Goal: Find specific page/section: Find specific page/section

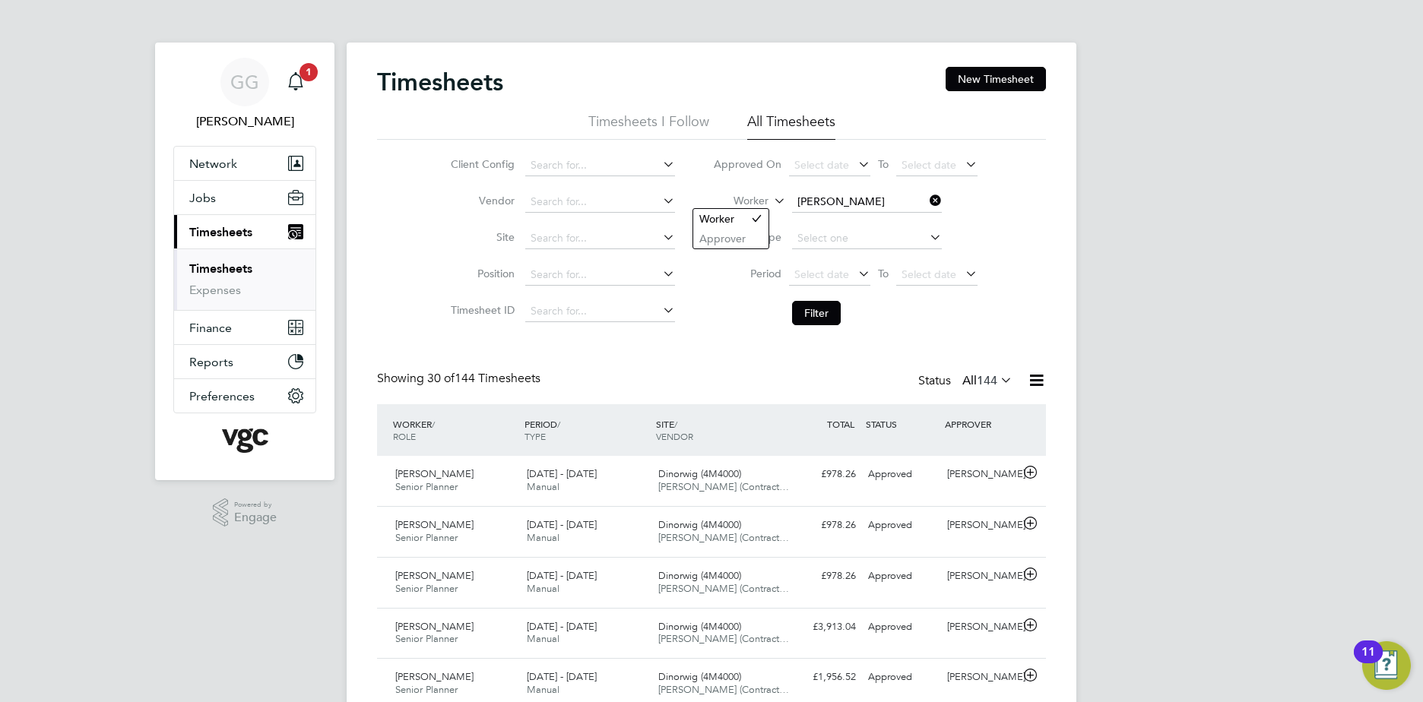
click at [771, 193] on icon at bounding box center [771, 197] width 0 height 14
click at [751, 217] on icon at bounding box center [756, 217] width 11 height 11
click at [823, 198] on input at bounding box center [867, 202] width 150 height 21
click at [888, 217] on b "Phil" at bounding box center [897, 223] width 19 height 13
type input "[PERSON_NAME]"
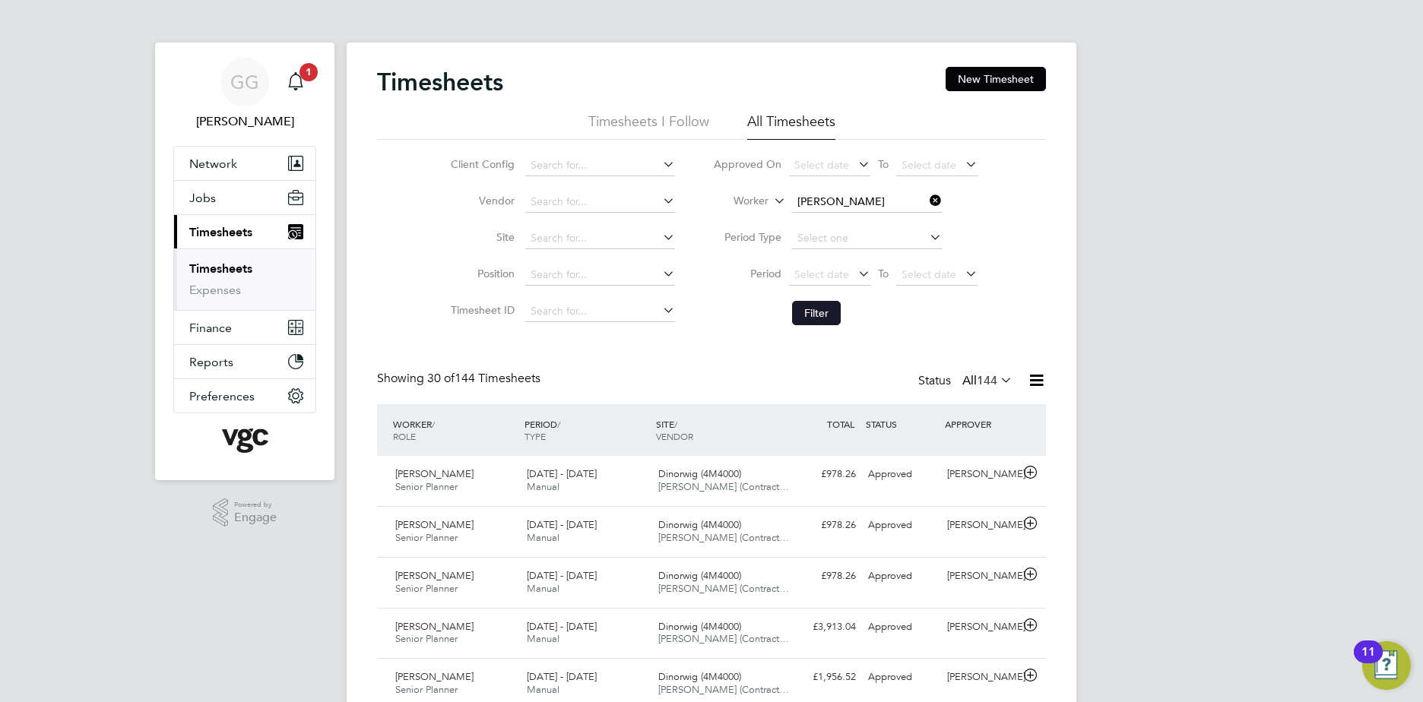
click at [823, 309] on button "Filter" at bounding box center [816, 313] width 49 height 24
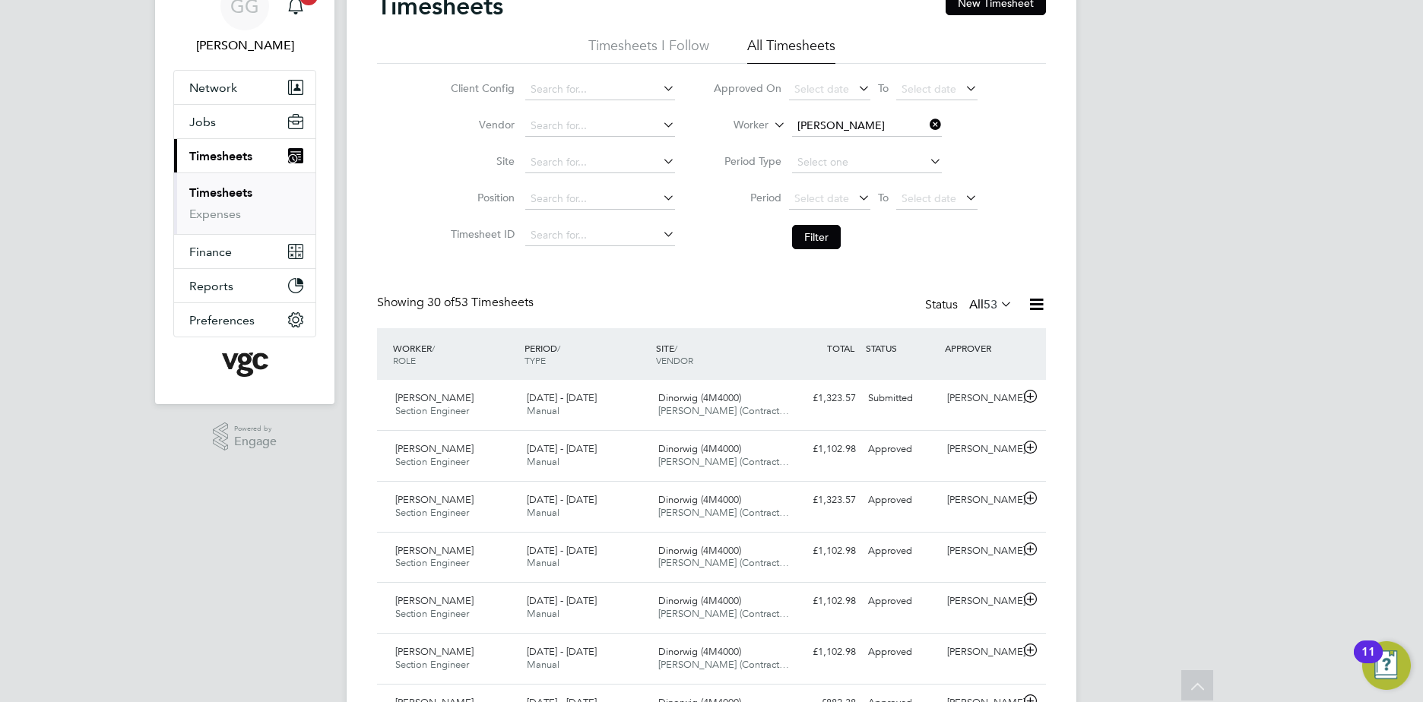
click at [740, 122] on label "Worker" at bounding box center [734, 125] width 68 height 15
click at [753, 144] on icon at bounding box center [756, 141] width 11 height 11
click at [844, 138] on li "Worker [PERSON_NAME]" at bounding box center [845, 126] width 303 height 36
click at [846, 135] on input at bounding box center [867, 126] width 150 height 21
click at [836, 146] on li "[PERSON_NAME]" at bounding box center [866, 147] width 151 height 21
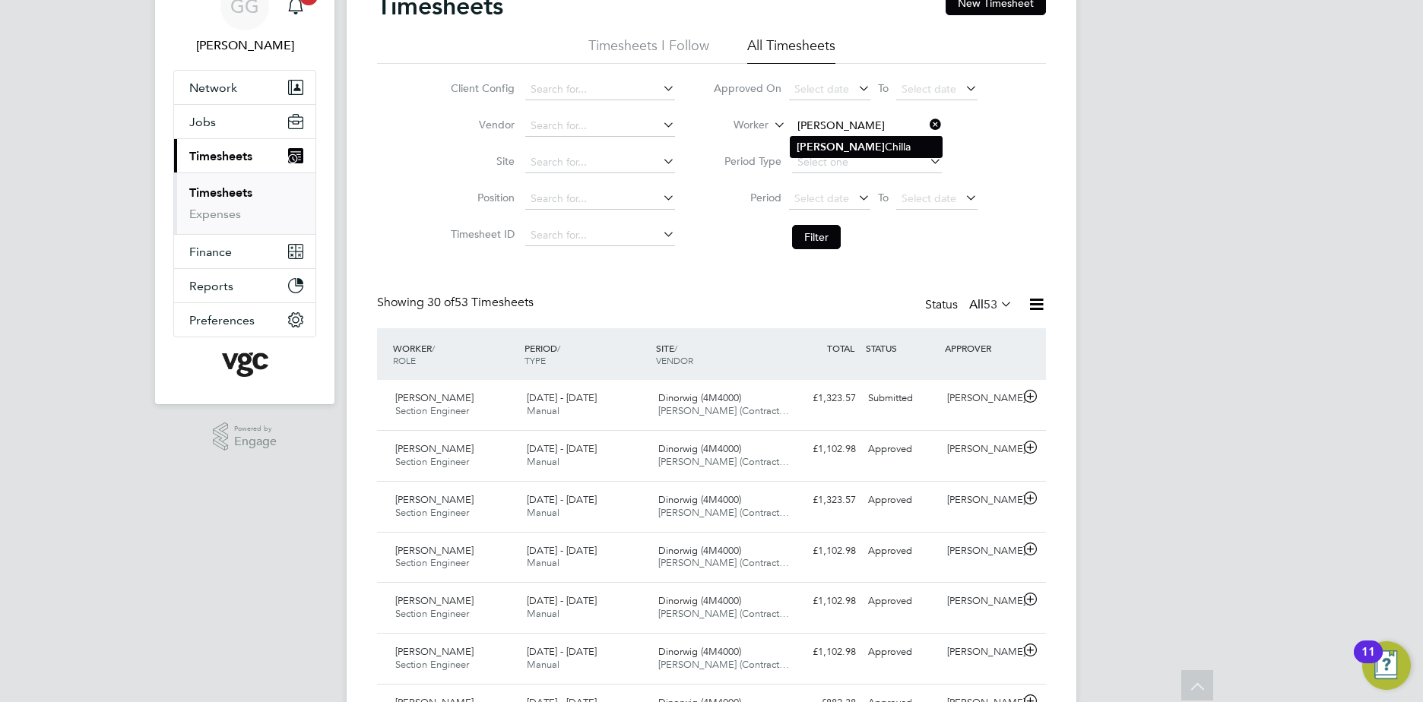
type input "[PERSON_NAME]"
click at [823, 245] on button "Filter" at bounding box center [816, 237] width 49 height 24
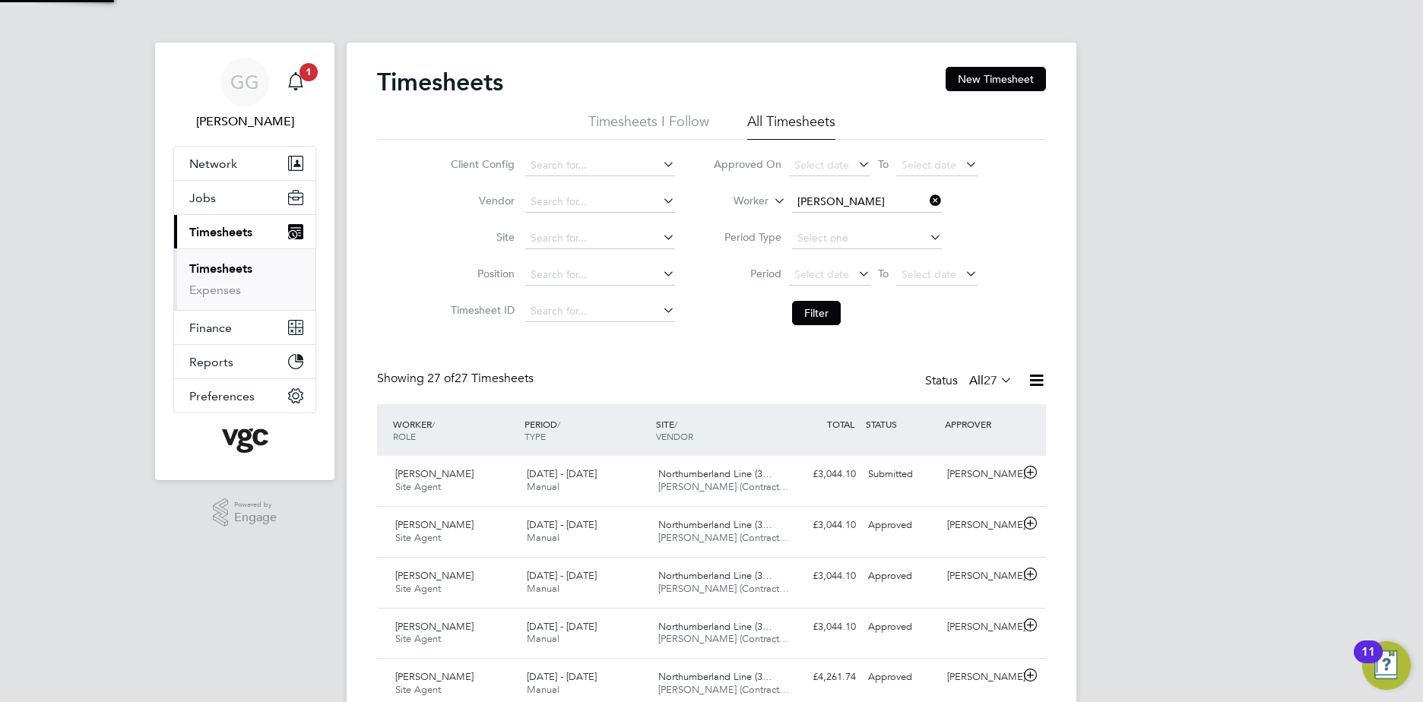
scroll to position [8, 8]
click at [848, 194] on input at bounding box center [867, 202] width 150 height 21
click at [850, 217] on li "Quadri Busari" at bounding box center [866, 223] width 151 height 21
type input "Quadri Busari"
click at [826, 319] on button "Filter" at bounding box center [816, 313] width 49 height 24
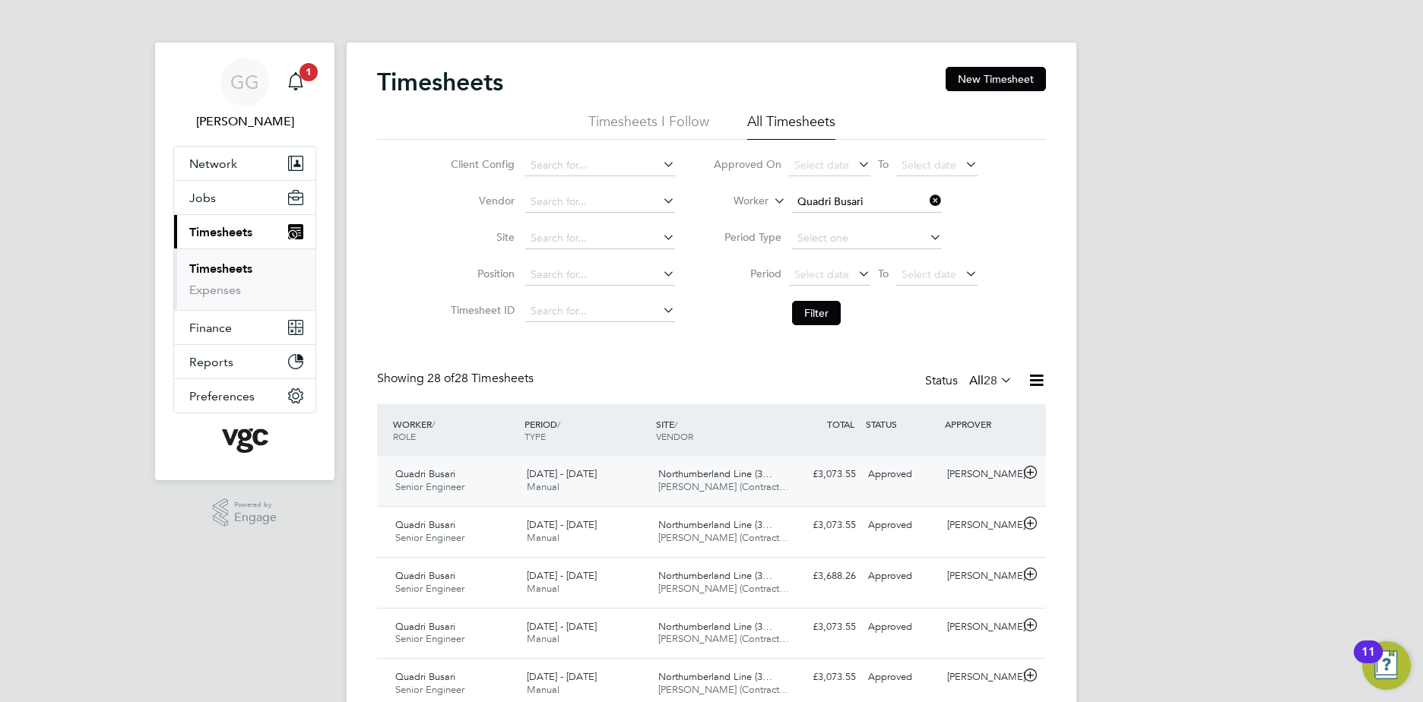
click at [987, 475] on div "[PERSON_NAME]" at bounding box center [980, 474] width 79 height 25
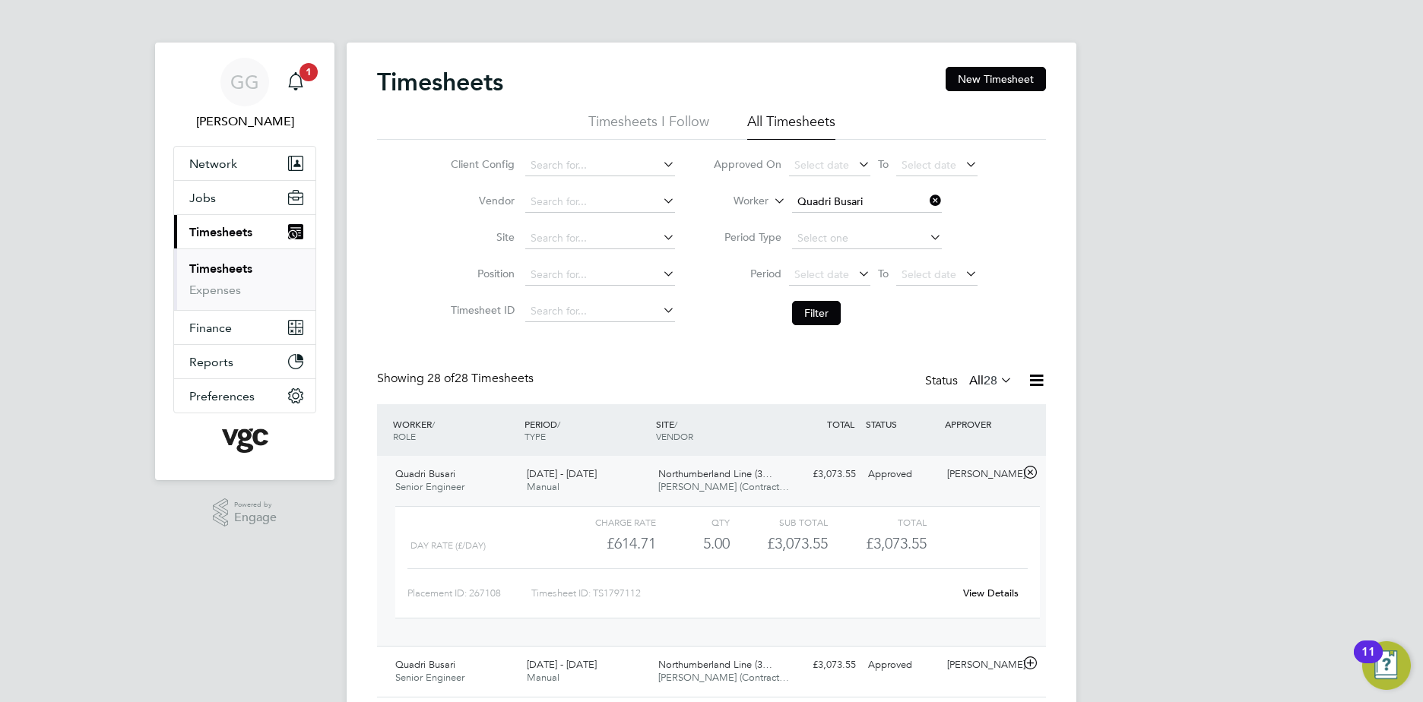
click at [845, 185] on li "Worker Quadri Busari" at bounding box center [845, 202] width 303 height 36
click at [845, 195] on input at bounding box center [867, 202] width 150 height 21
click at [841, 208] on input "[PERSON_NAME]" at bounding box center [867, 202] width 150 height 21
drag, startPoint x: 844, startPoint y: 222, endPoint x: 832, endPoint y: 278, distance: 57.6
click at [844, 223] on li "[PERSON_NAME]" at bounding box center [866, 223] width 151 height 21
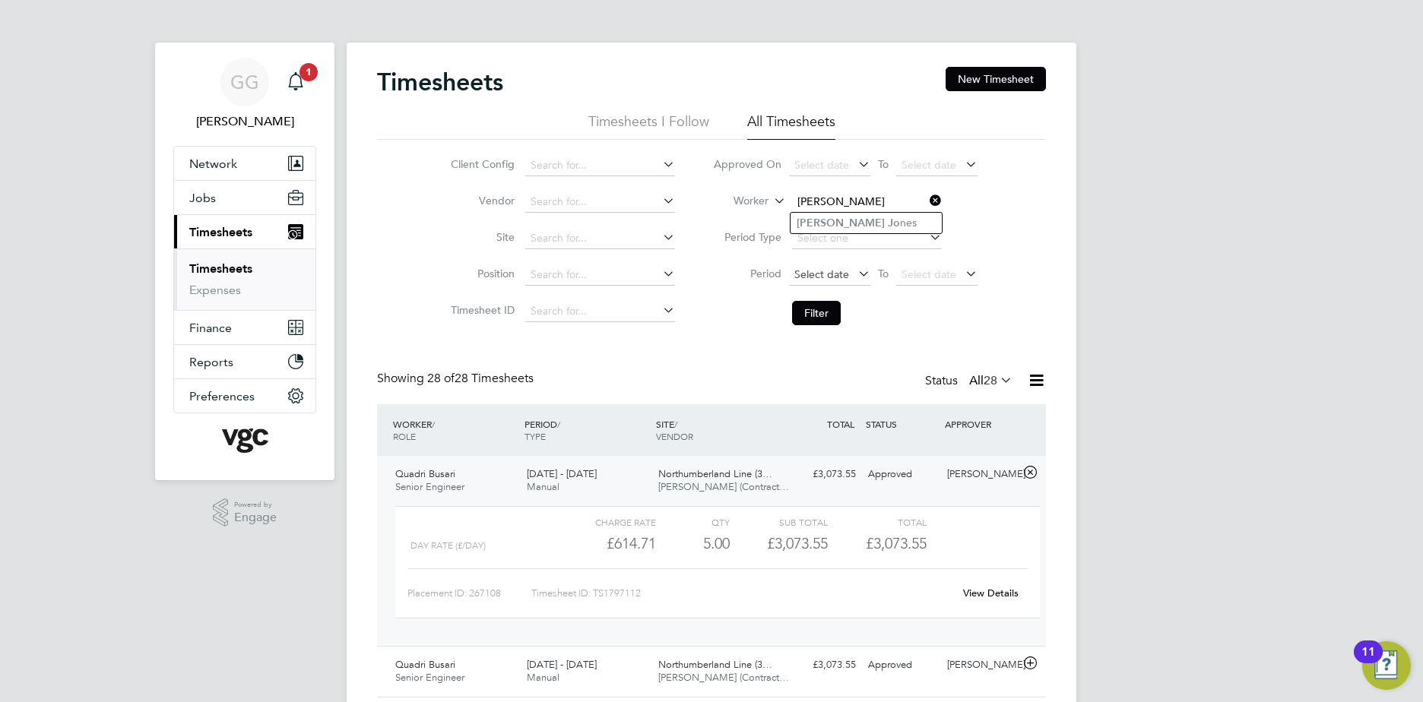
type input "[PERSON_NAME]"
click at [829, 305] on button "Filter" at bounding box center [816, 313] width 49 height 24
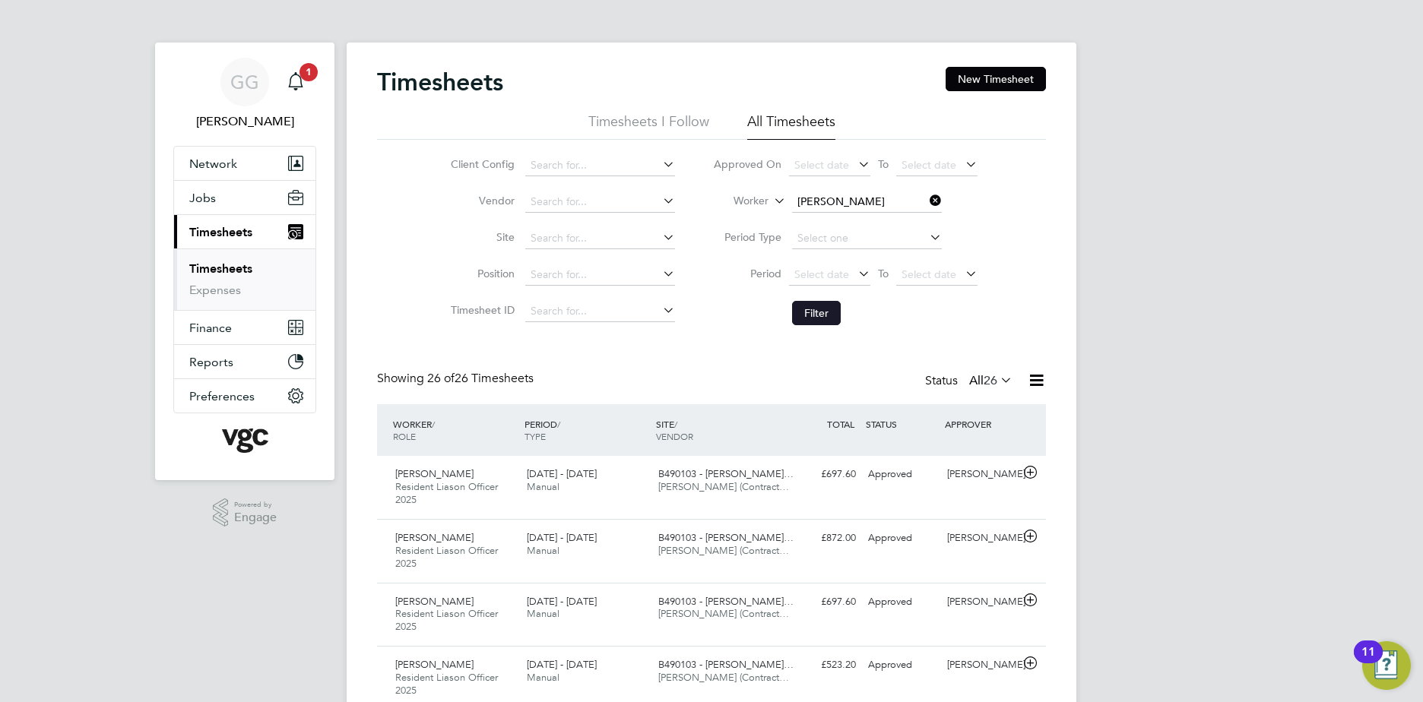
click at [827, 319] on button "Filter" at bounding box center [816, 313] width 49 height 24
click at [829, 197] on input at bounding box center [867, 202] width 150 height 21
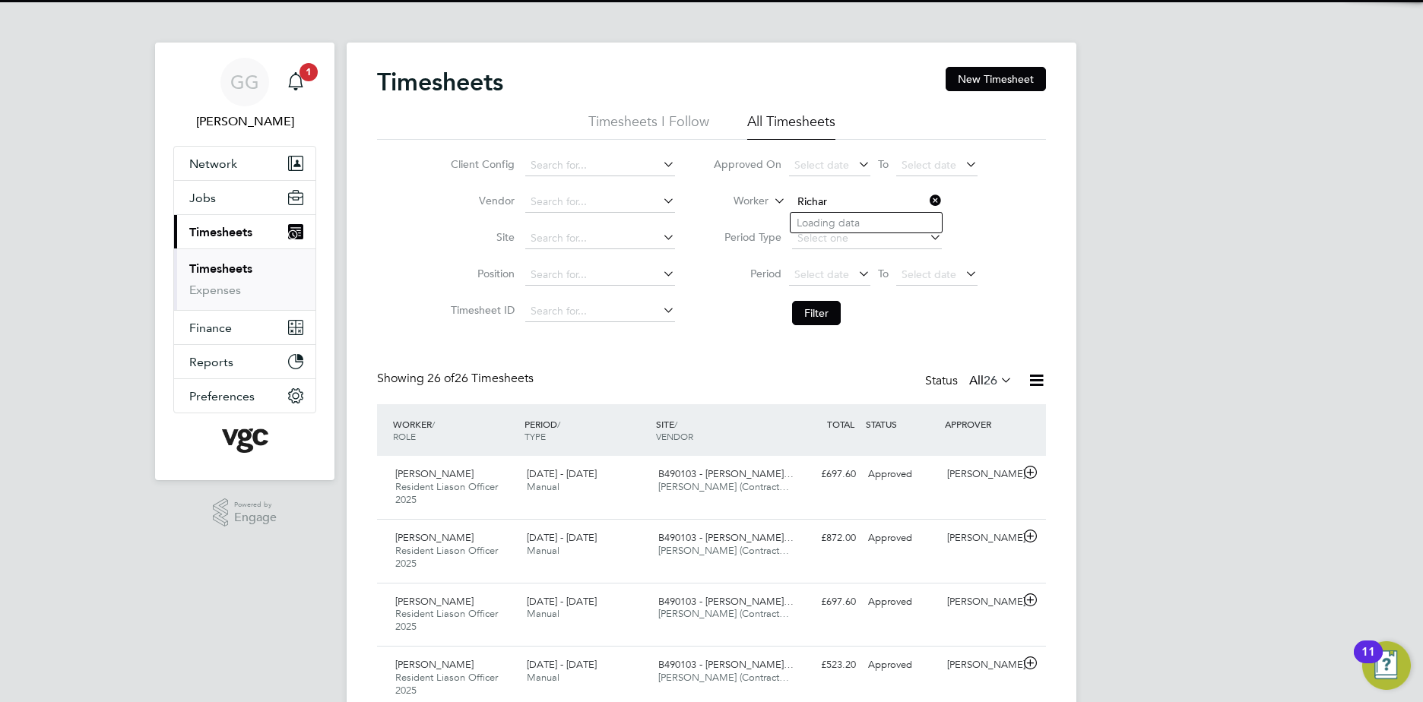
type input "[PERSON_NAME]"
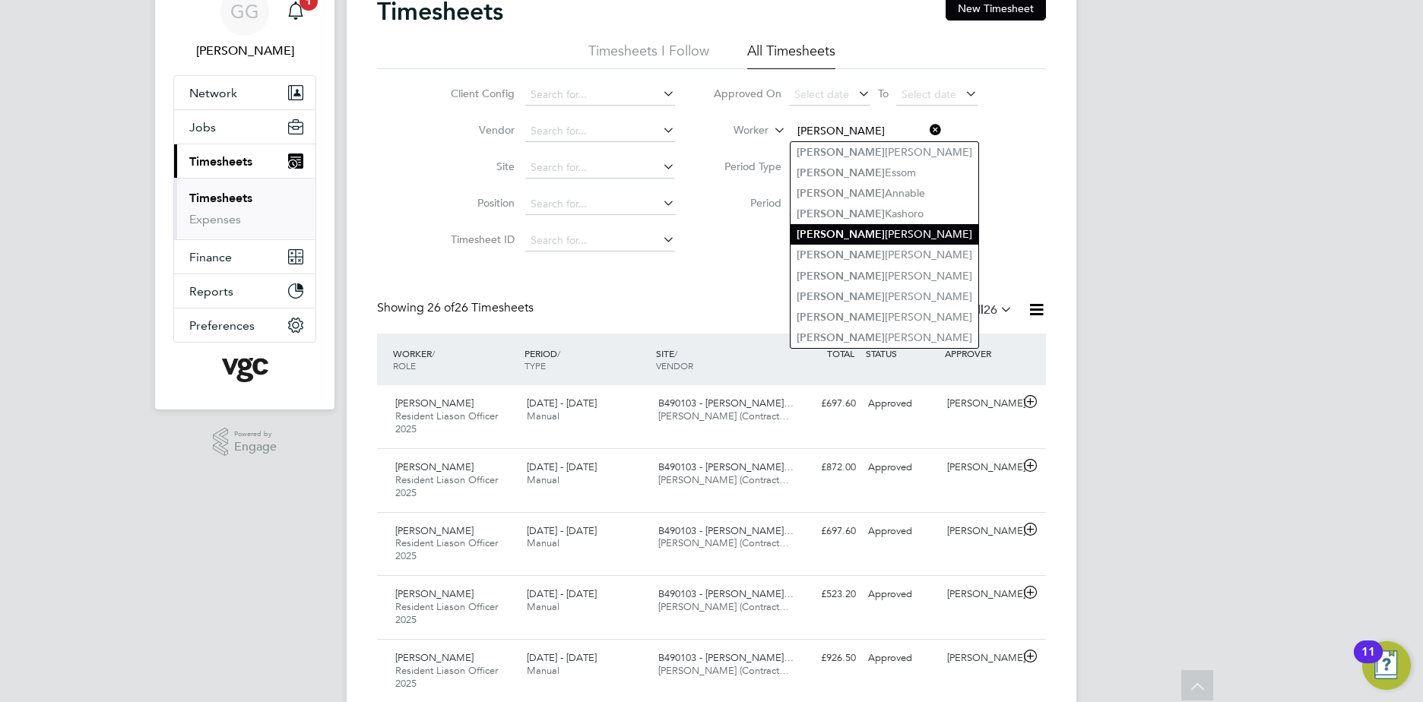
scroll to position [0, 0]
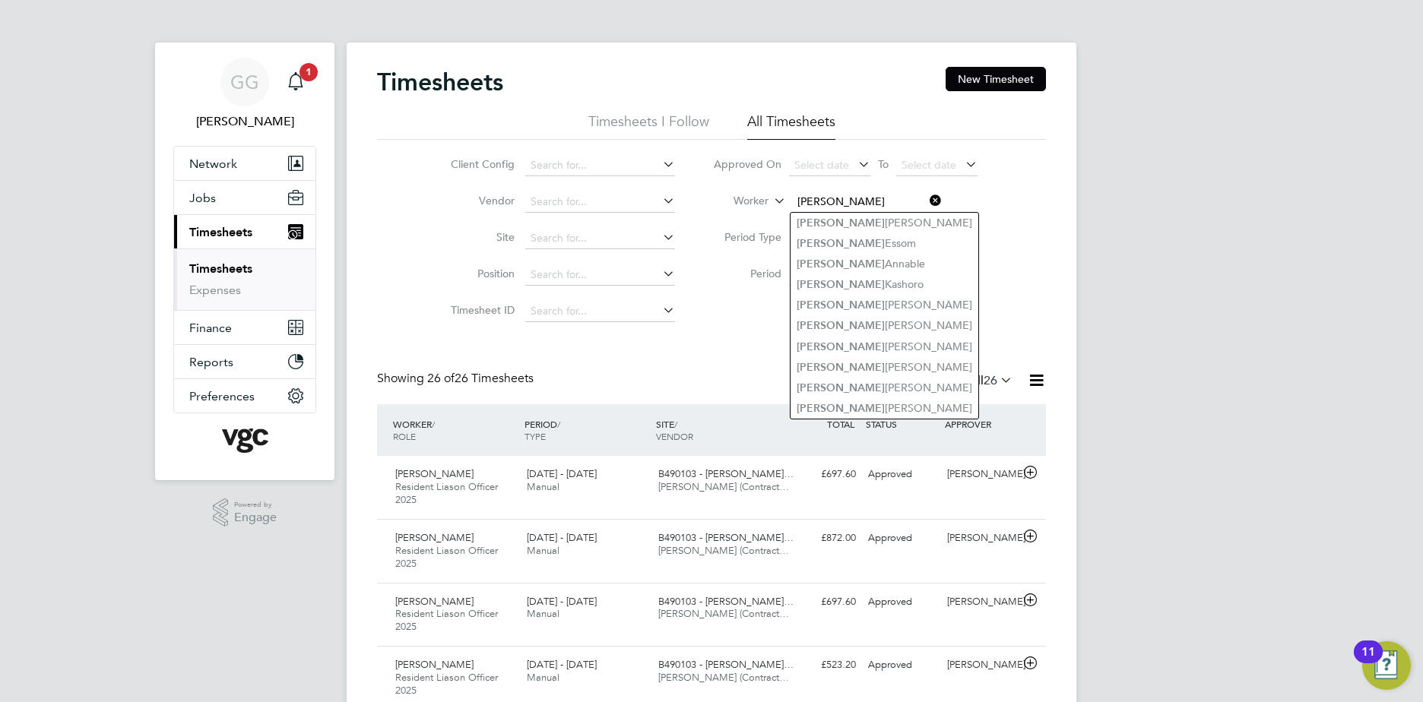
click at [856, 195] on input "[PERSON_NAME]" at bounding box center [867, 202] width 150 height 21
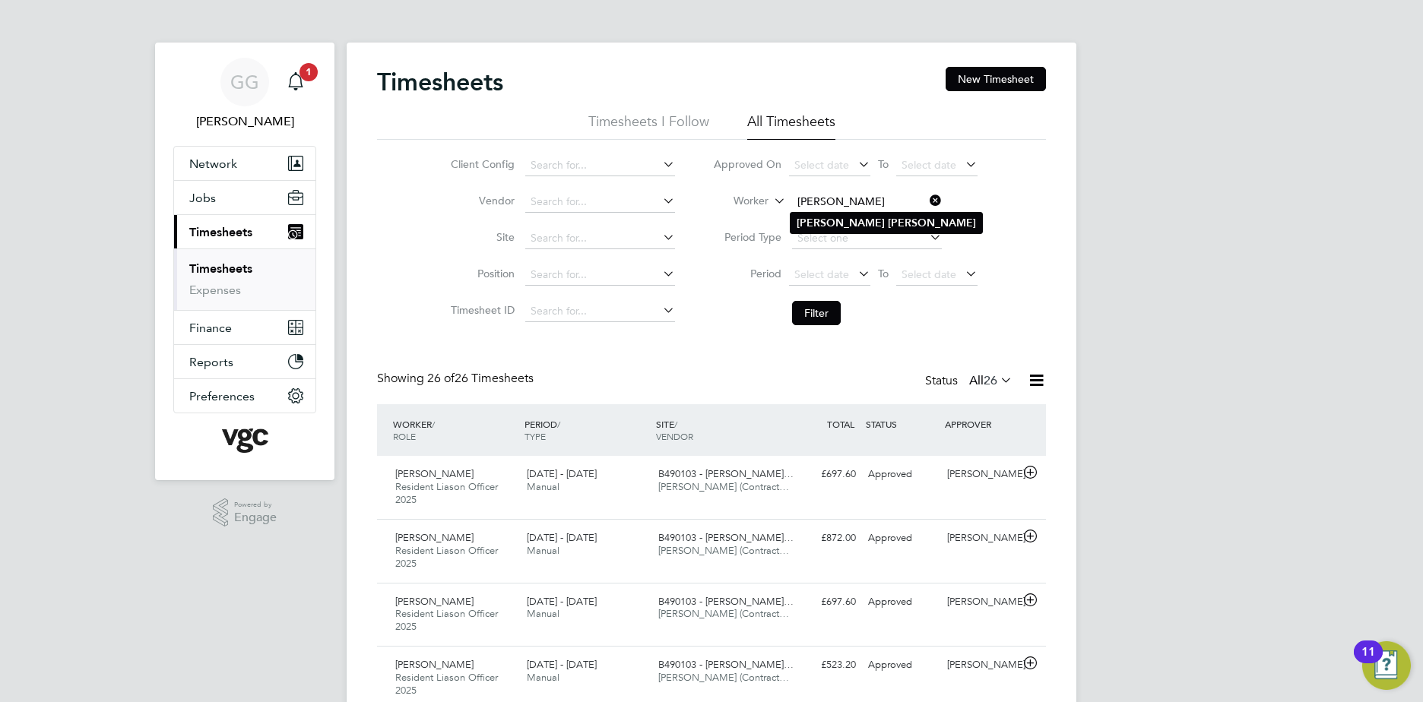
type input "[PERSON_NAME]"
click at [888, 222] on b "[PERSON_NAME]" at bounding box center [932, 223] width 88 height 13
click at [832, 300] on li "Filter" at bounding box center [845, 313] width 303 height 40
click at [826, 315] on button "Filter" at bounding box center [816, 313] width 49 height 24
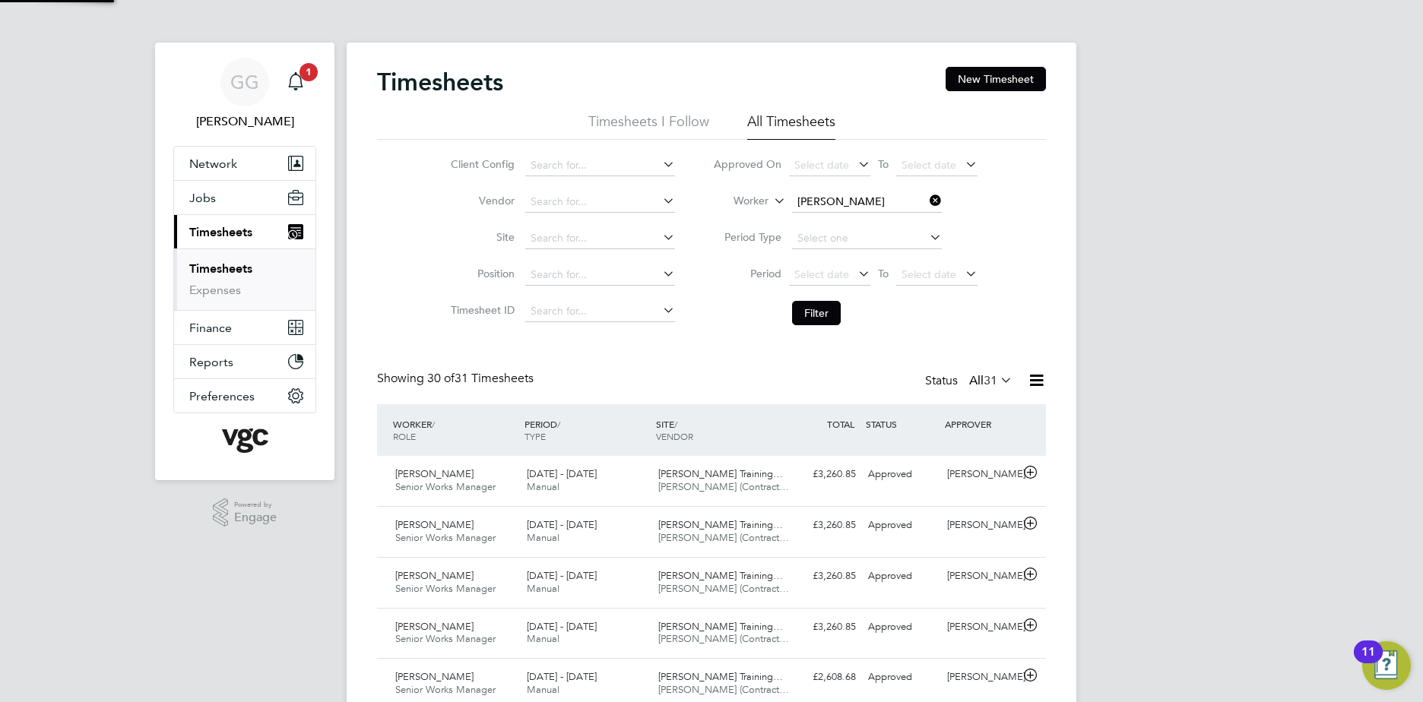
scroll to position [39, 132]
click at [892, 479] on div "Approved" at bounding box center [901, 474] width 79 height 25
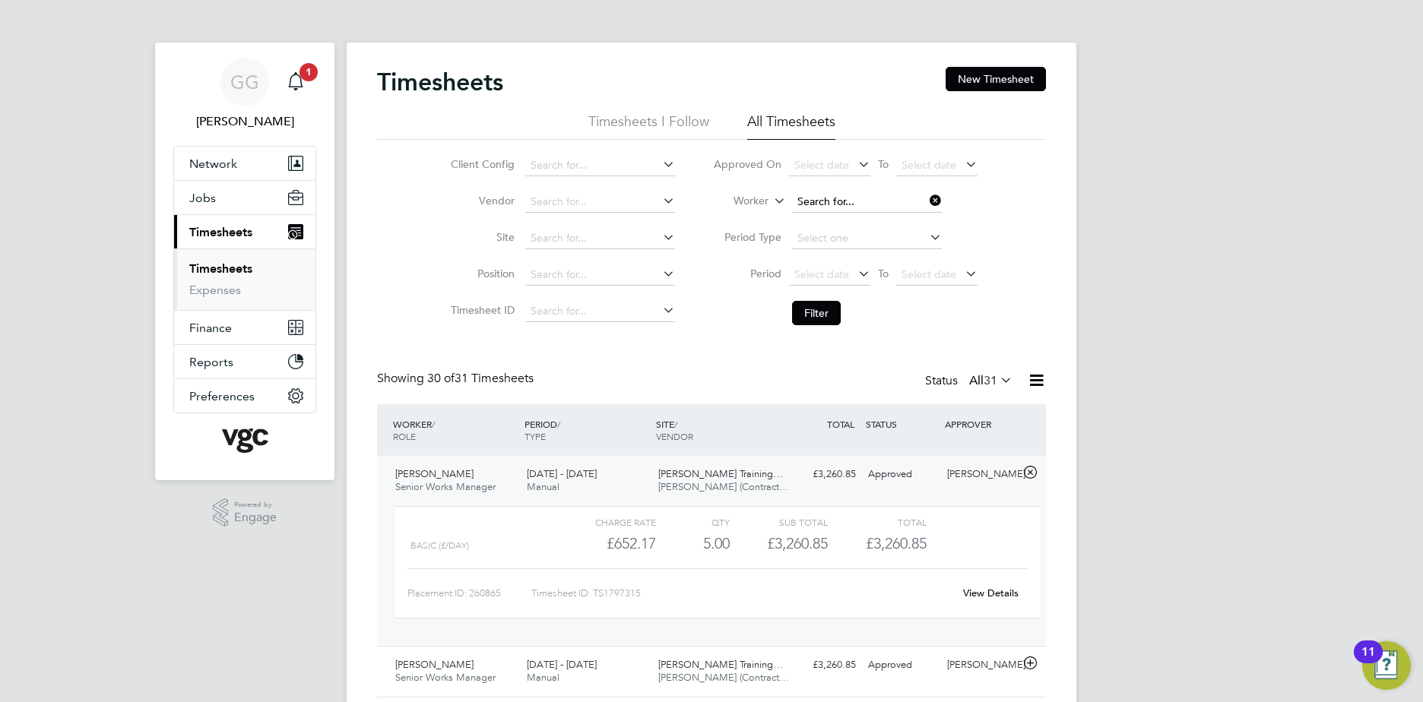
click at [845, 196] on input at bounding box center [867, 202] width 150 height 21
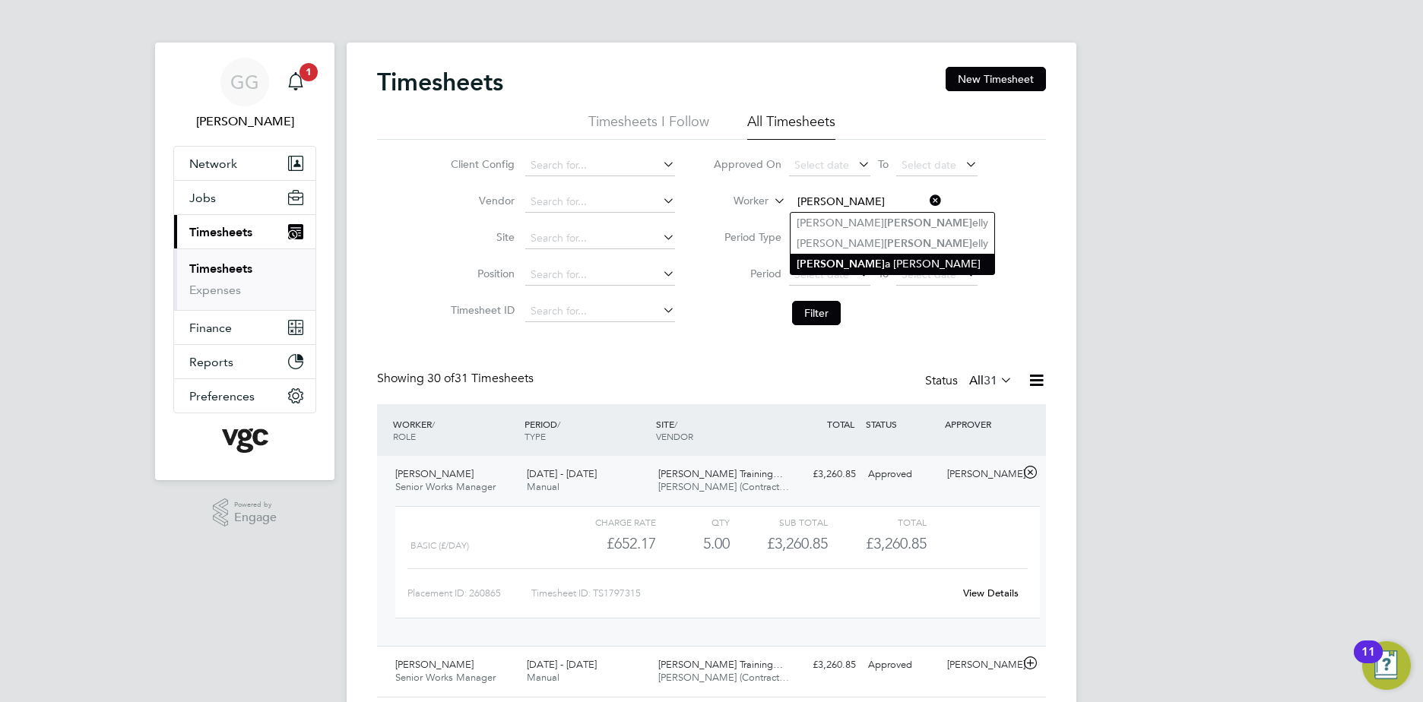
click at [899, 255] on li "[PERSON_NAME]" at bounding box center [893, 264] width 204 height 21
type input "[PERSON_NAME]"
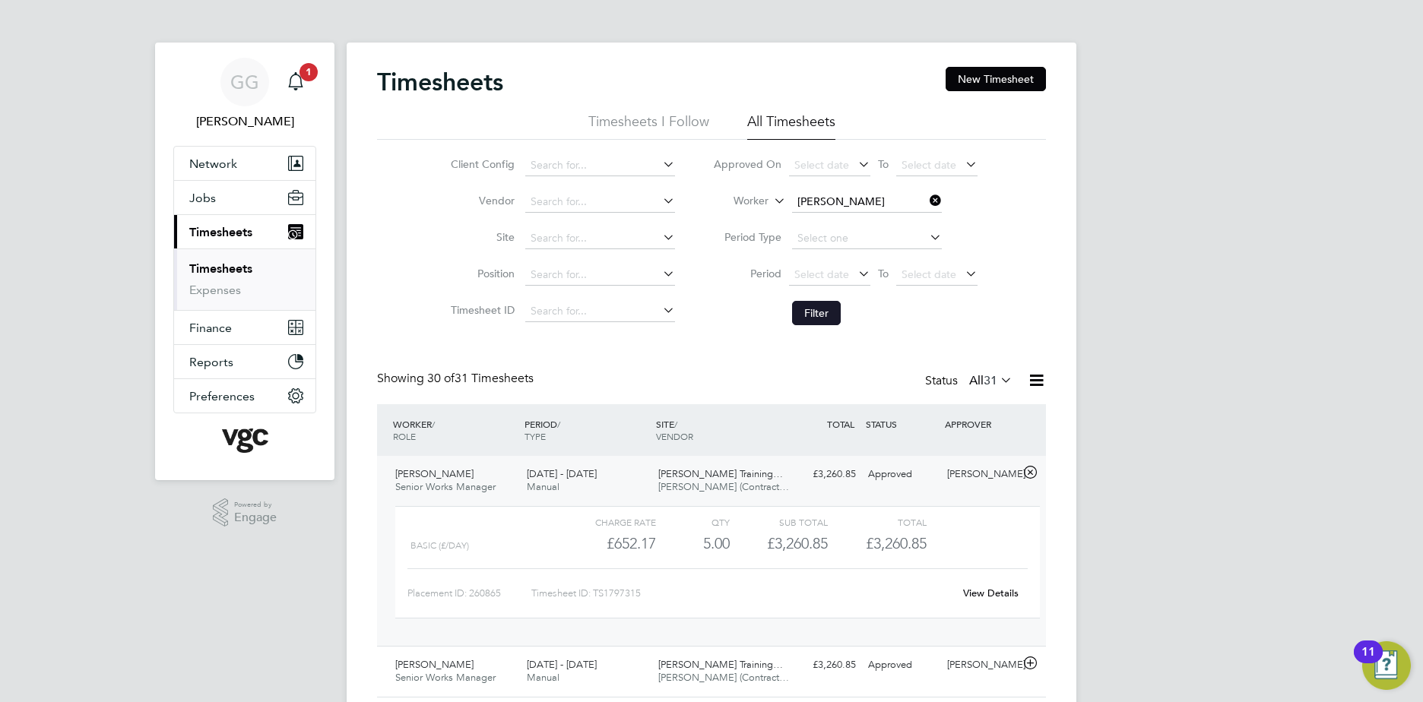
click at [815, 315] on button "Filter" at bounding box center [816, 313] width 49 height 24
